Goal: Information Seeking & Learning: Learn about a topic

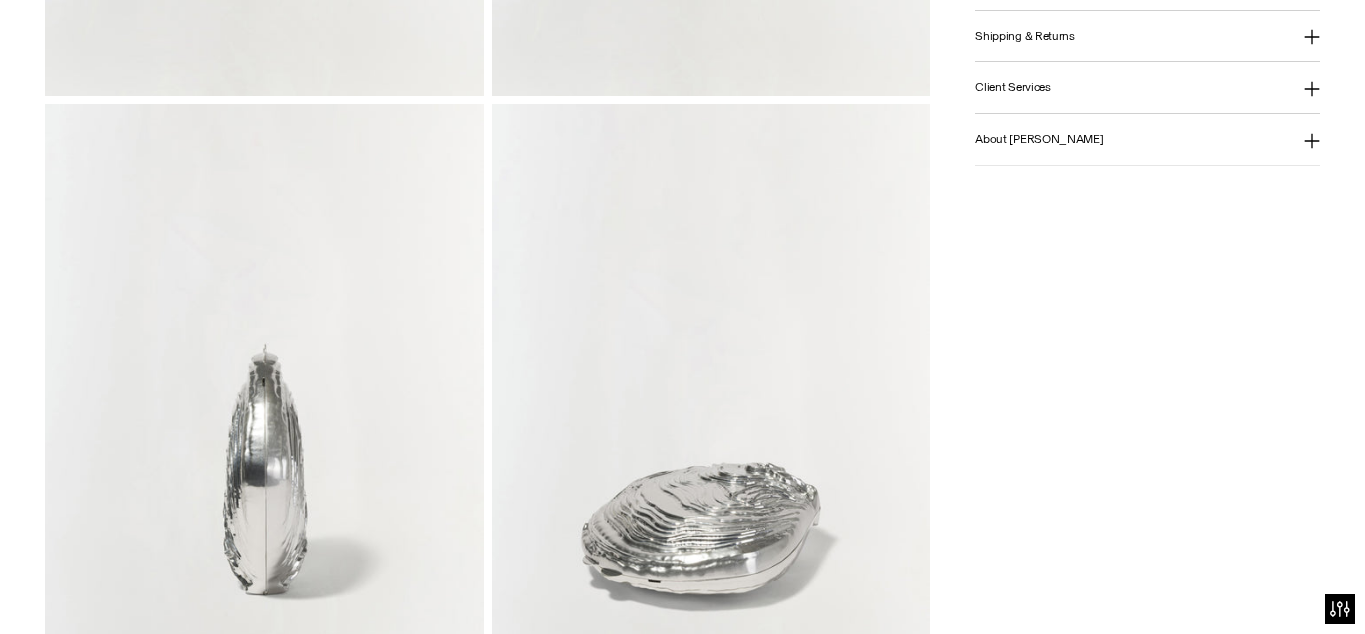
click at [1354, 191] on html "For screen-reader mode - click the first button of the website Accessibility Sc…" at bounding box center [682, 317] width 1365 height 634
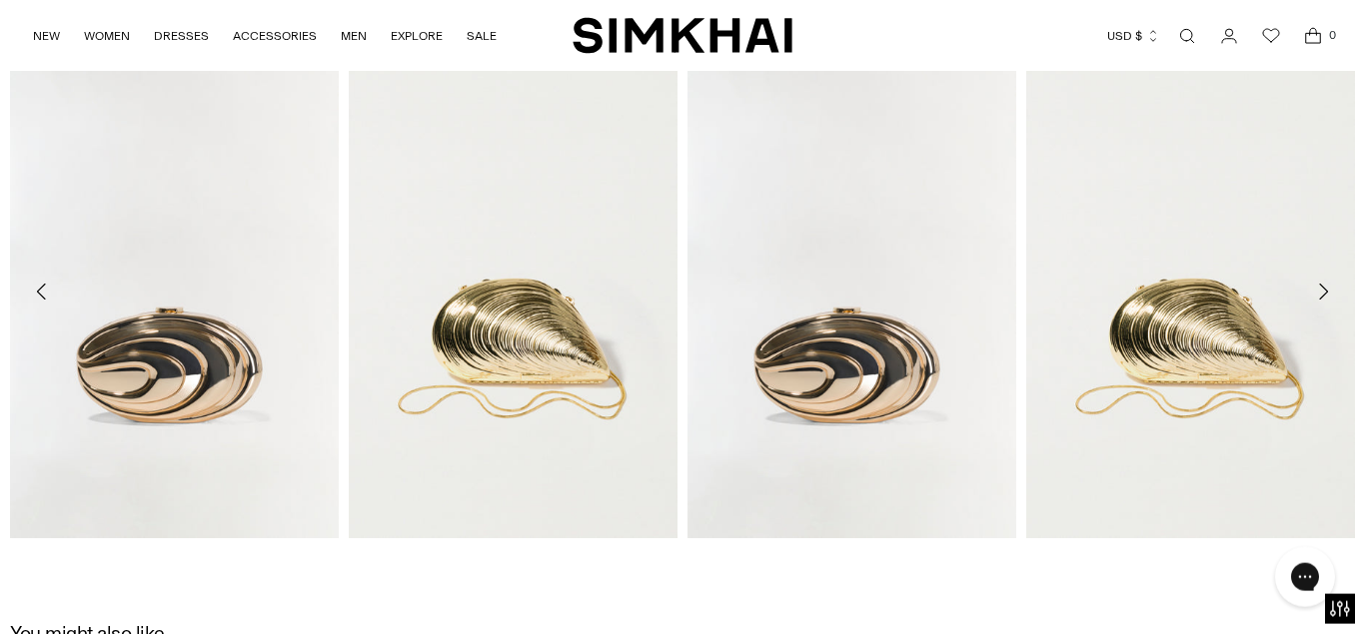
scroll to position [2855, 0]
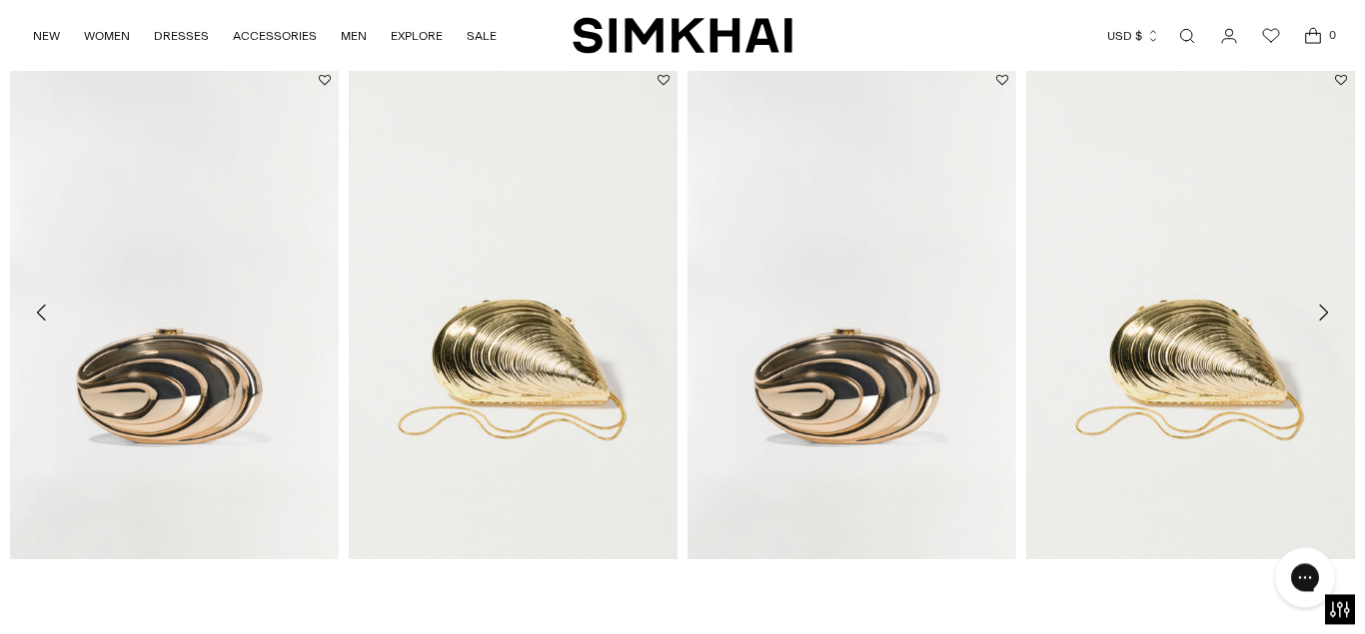
click at [1313, 318] on icon "Move to next carousel slide" at bounding box center [1323, 313] width 24 height 24
click at [1319, 318] on icon "Move to next carousel slide" at bounding box center [1323, 313] width 24 height 24
click at [1323, 315] on icon "Move to next carousel slide" at bounding box center [1323, 313] width 24 height 24
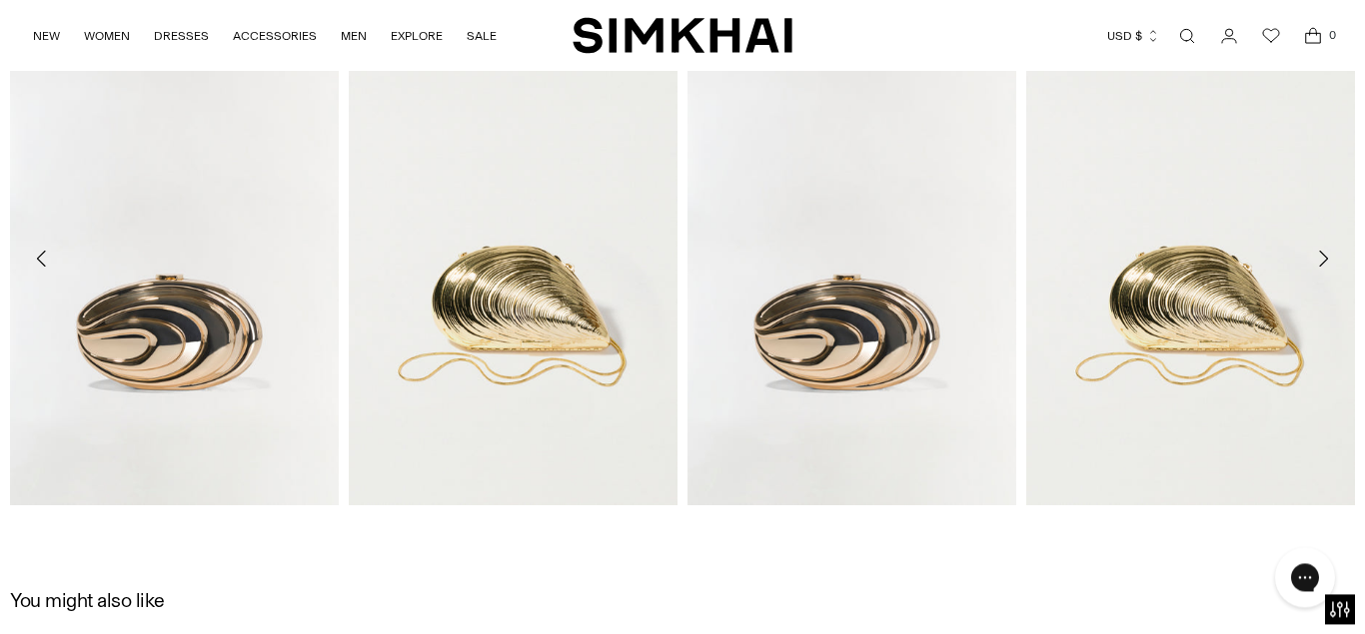
scroll to position [2907, 0]
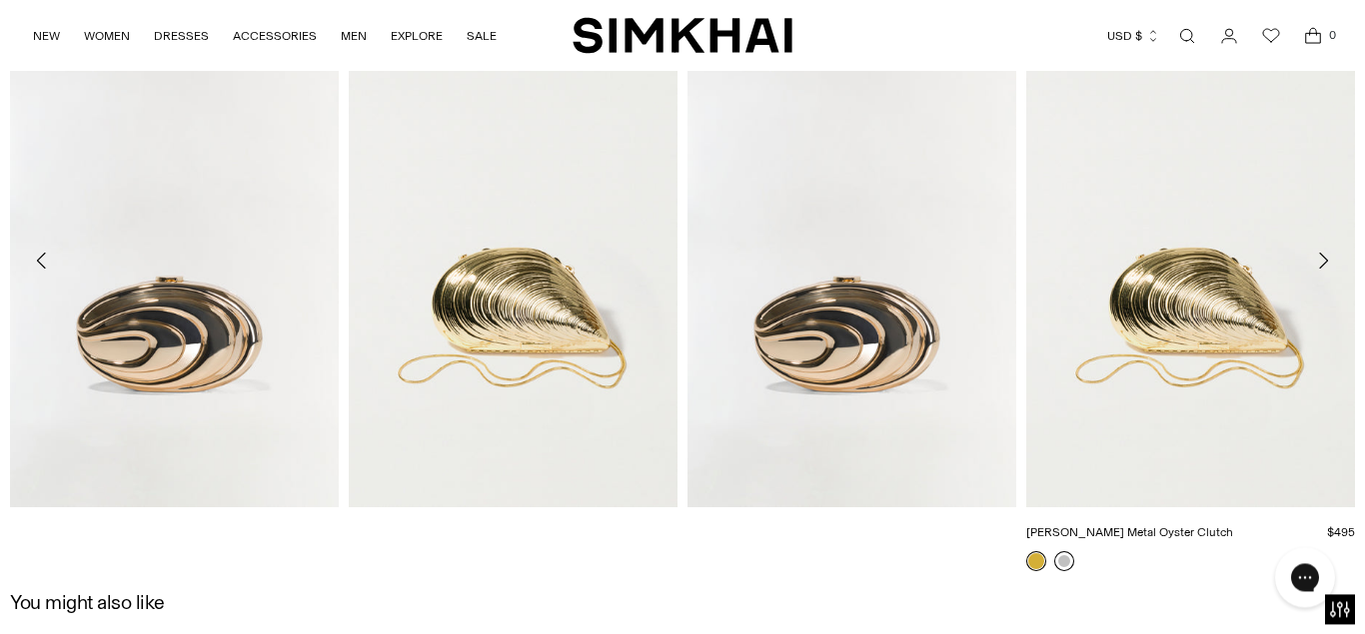
click at [1067, 568] on link at bounding box center [1064, 561] width 20 height 20
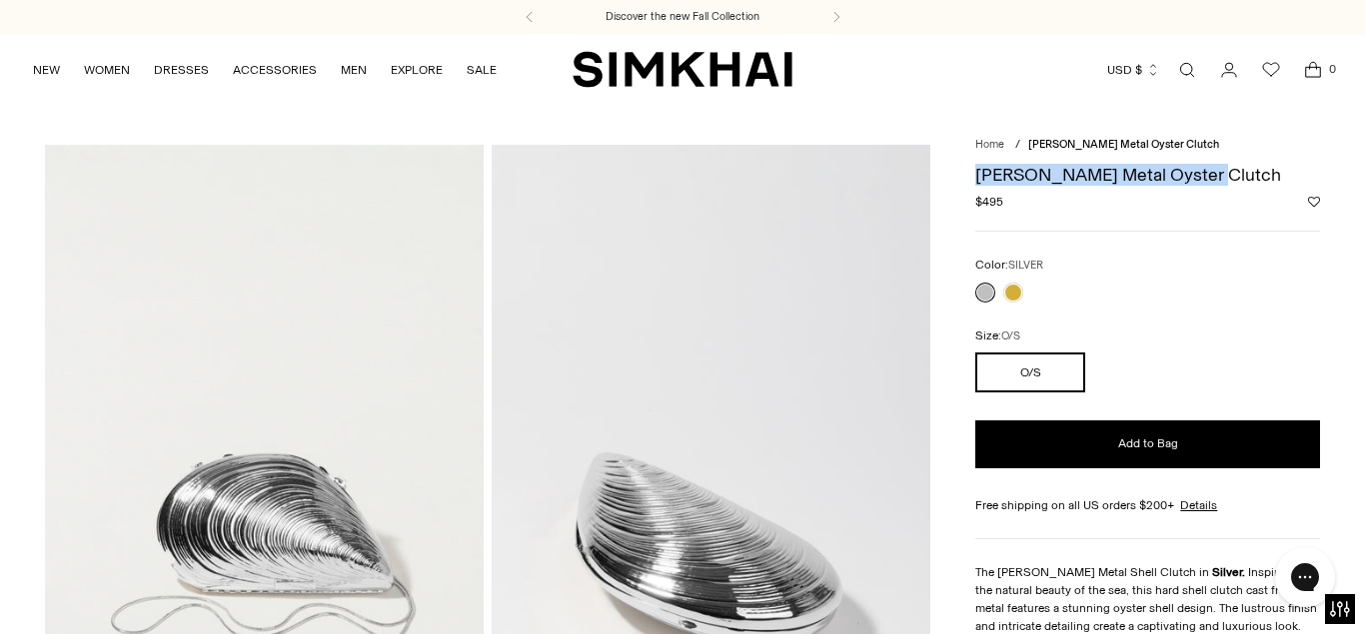
drag, startPoint x: 962, startPoint y: 180, endPoint x: 1204, endPoint y: 174, distance: 241.8
copy h1 "[PERSON_NAME] Metal Oyster Clutch"
